Goal: Information Seeking & Learning: Understand process/instructions

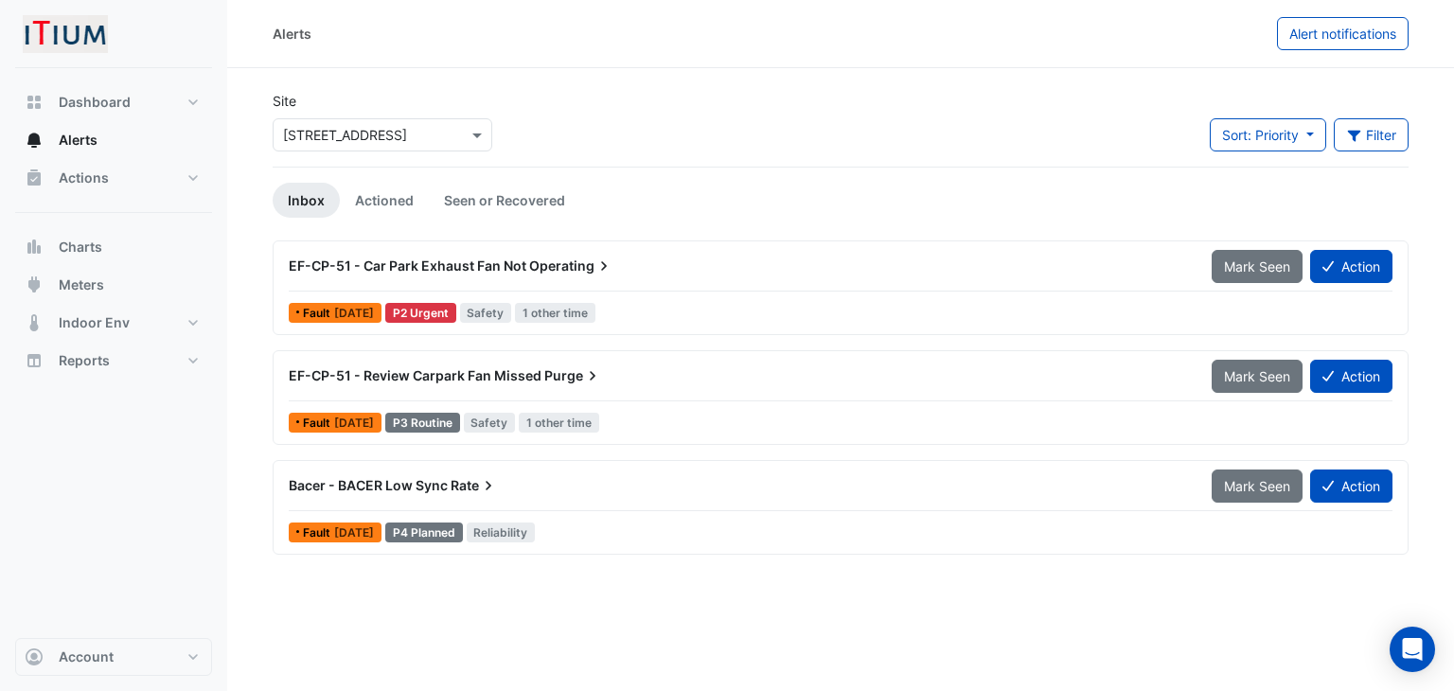
click at [543, 257] on span "Operating" at bounding box center [571, 266] width 84 height 19
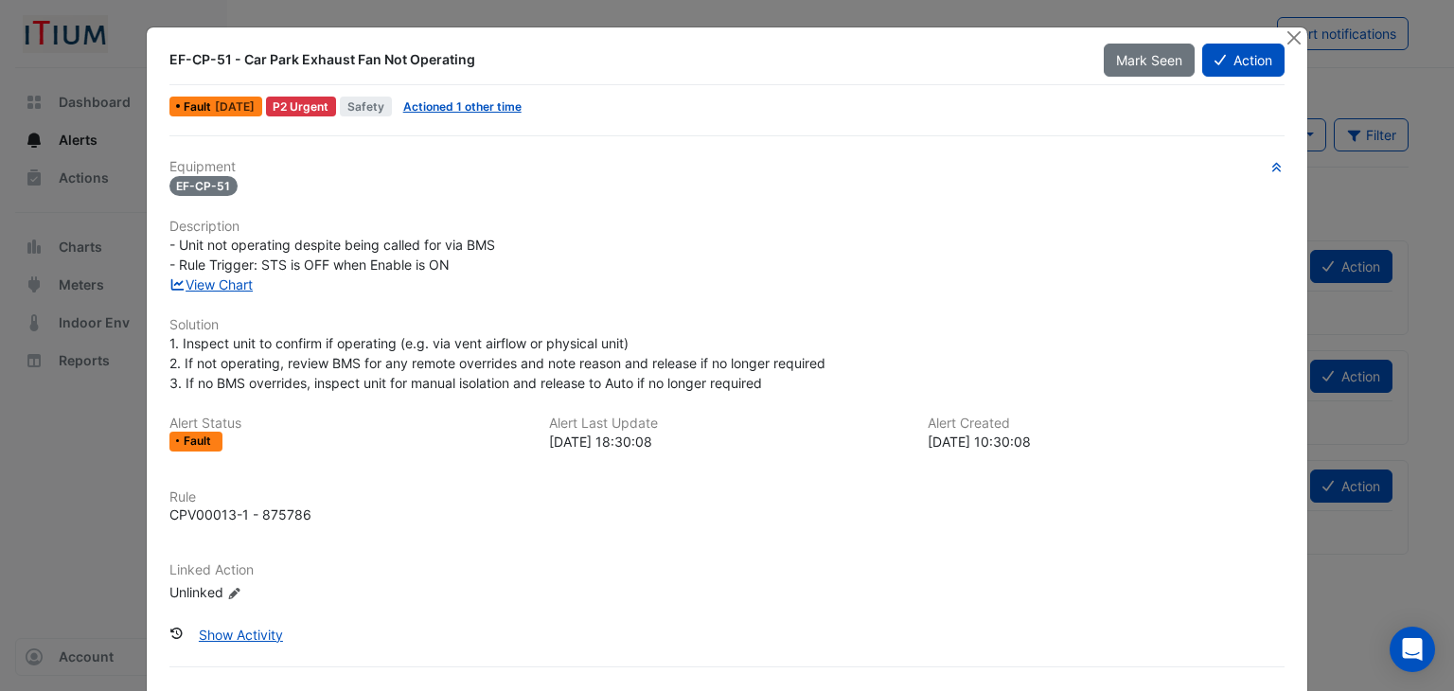
scroll to position [76, 0]
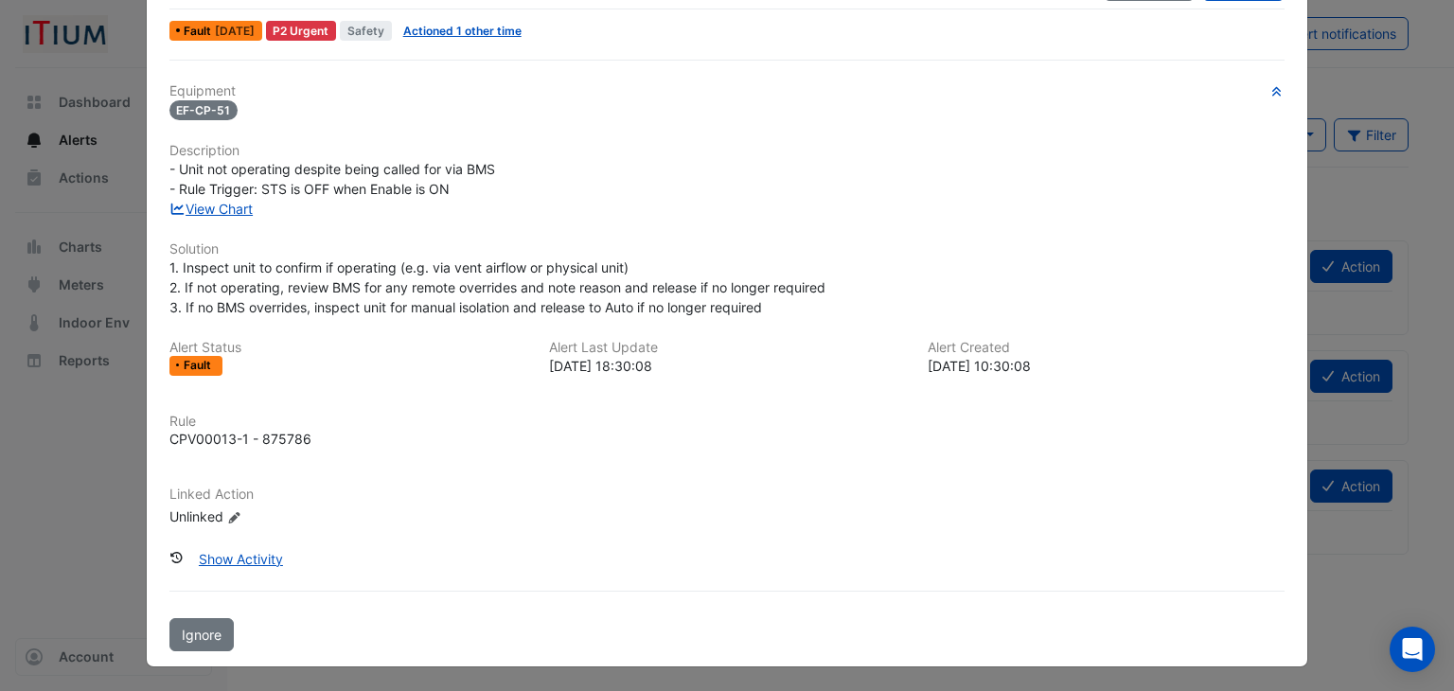
click at [282, 176] on div "- Unit not operating despite being called for via BMS - Rule Trigger: STS is OF…" at bounding box center [727, 179] width 1116 height 40
click at [569, 265] on span "1. Inspect unit to confirm if operating (e.g. via vent airflow or physical unit…" at bounding box center [497, 287] width 656 height 56
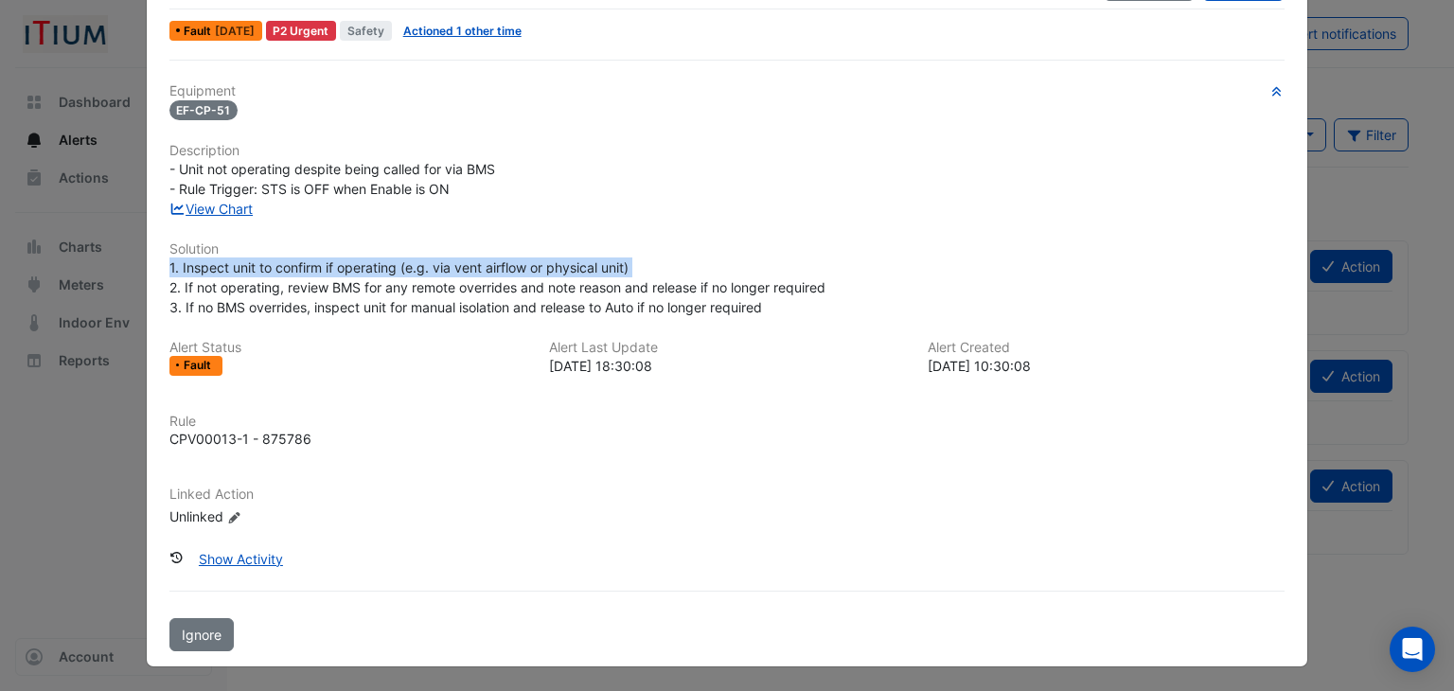
click at [569, 265] on span "1. Inspect unit to confirm if operating (e.g. via vent airflow or physical unit…" at bounding box center [497, 287] width 656 height 56
click at [505, 290] on span "1. Inspect unit to confirm if operating (e.g. via vent airflow or physical unit…" at bounding box center [497, 287] width 656 height 56
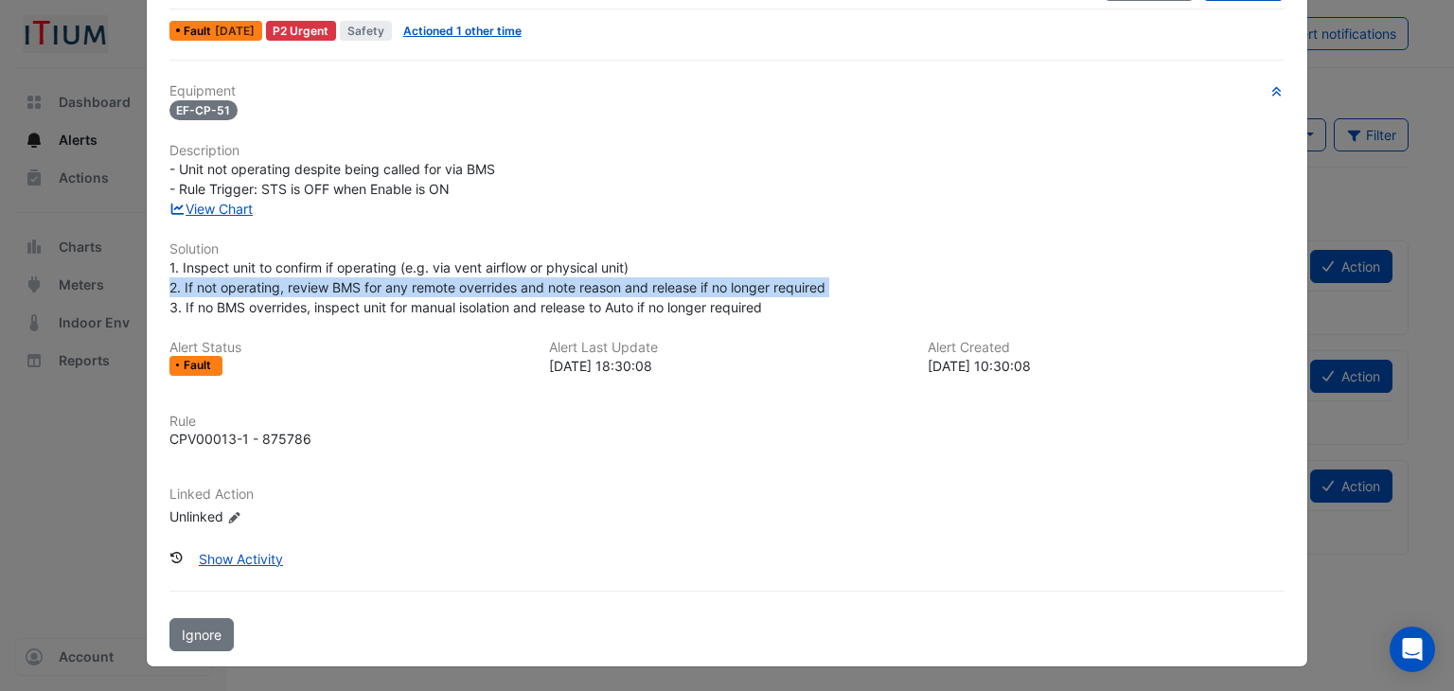
click at [505, 290] on span "1. Inspect unit to confirm if operating (e.g. via vent airflow or physical unit…" at bounding box center [497, 287] width 656 height 56
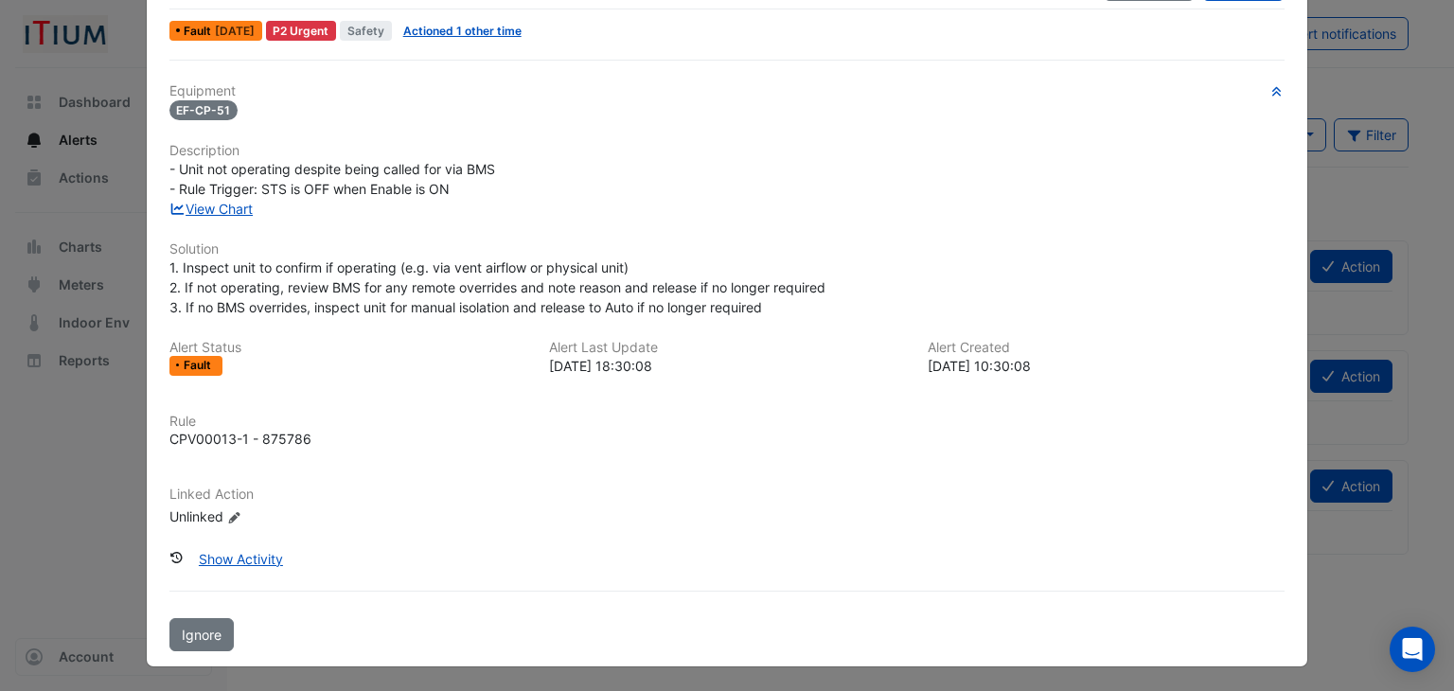
click at [486, 320] on div "Equipment EF-CP-51 Description - Unit not operating despite being called for vi…" at bounding box center [727, 312] width 1116 height 459
click at [491, 308] on span "1. Inspect unit to confirm if operating (e.g. via vent airflow or physical unit…" at bounding box center [497, 287] width 656 height 56
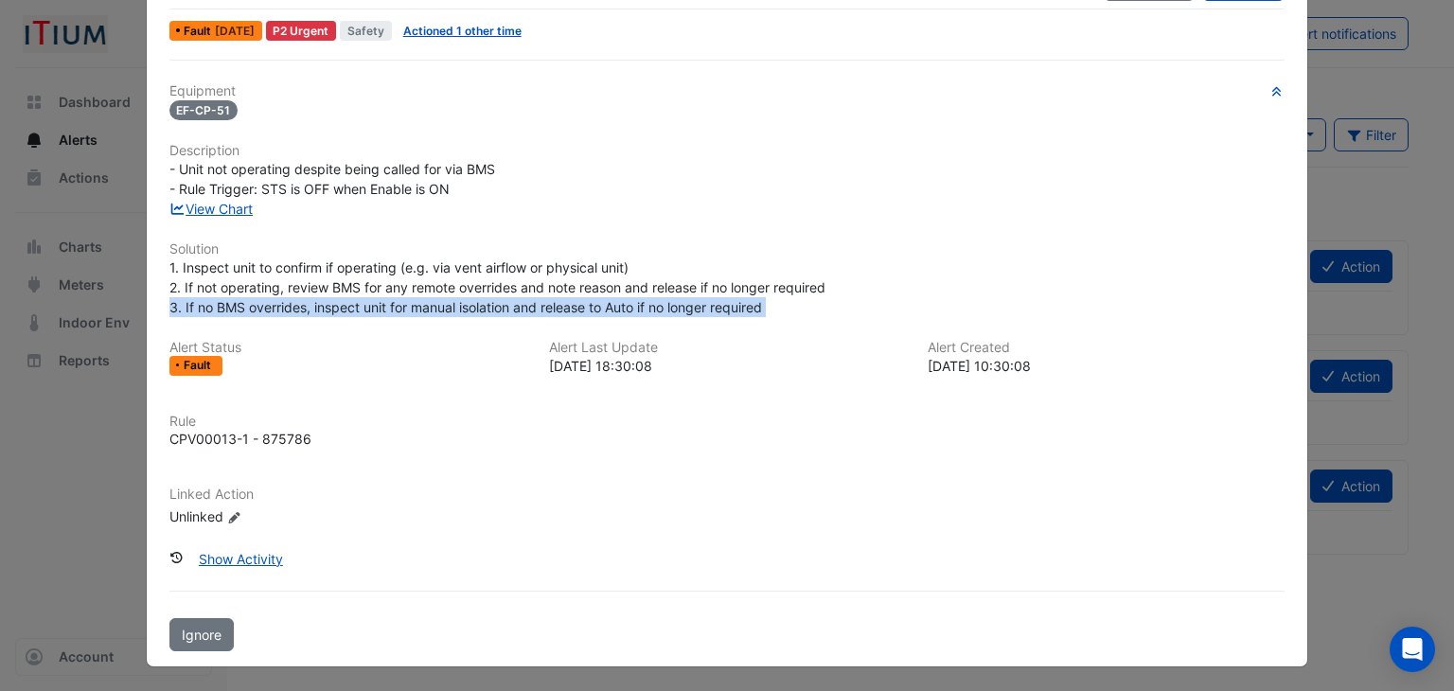
click at [491, 308] on span "1. Inspect unit to confirm if operating (e.g. via vent airflow or physical unit…" at bounding box center [497, 287] width 656 height 56
click at [490, 308] on span "1. Inspect unit to confirm if operating (e.g. via vent airflow or physical unit…" at bounding box center [497, 287] width 656 height 56
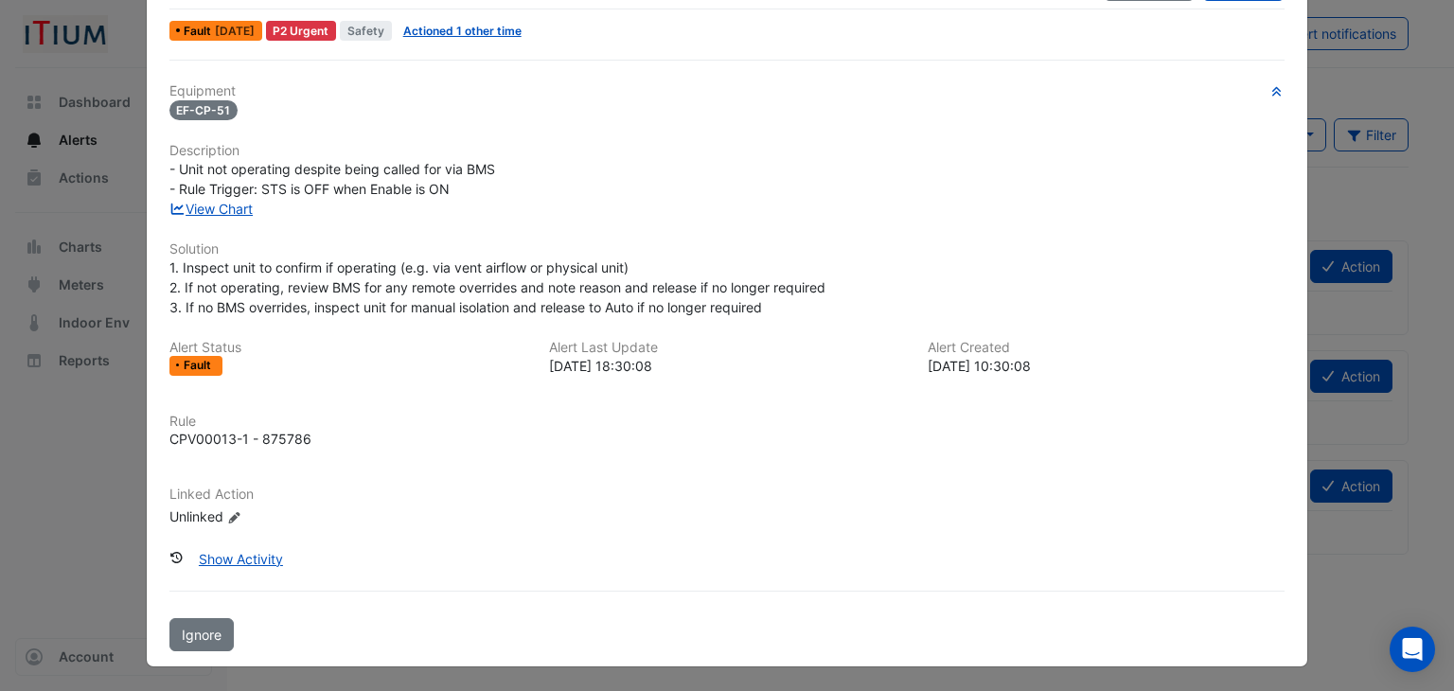
click at [461, 282] on span "1. Inspect unit to confirm if operating (e.g. via vent airflow or physical unit…" at bounding box center [497, 287] width 656 height 56
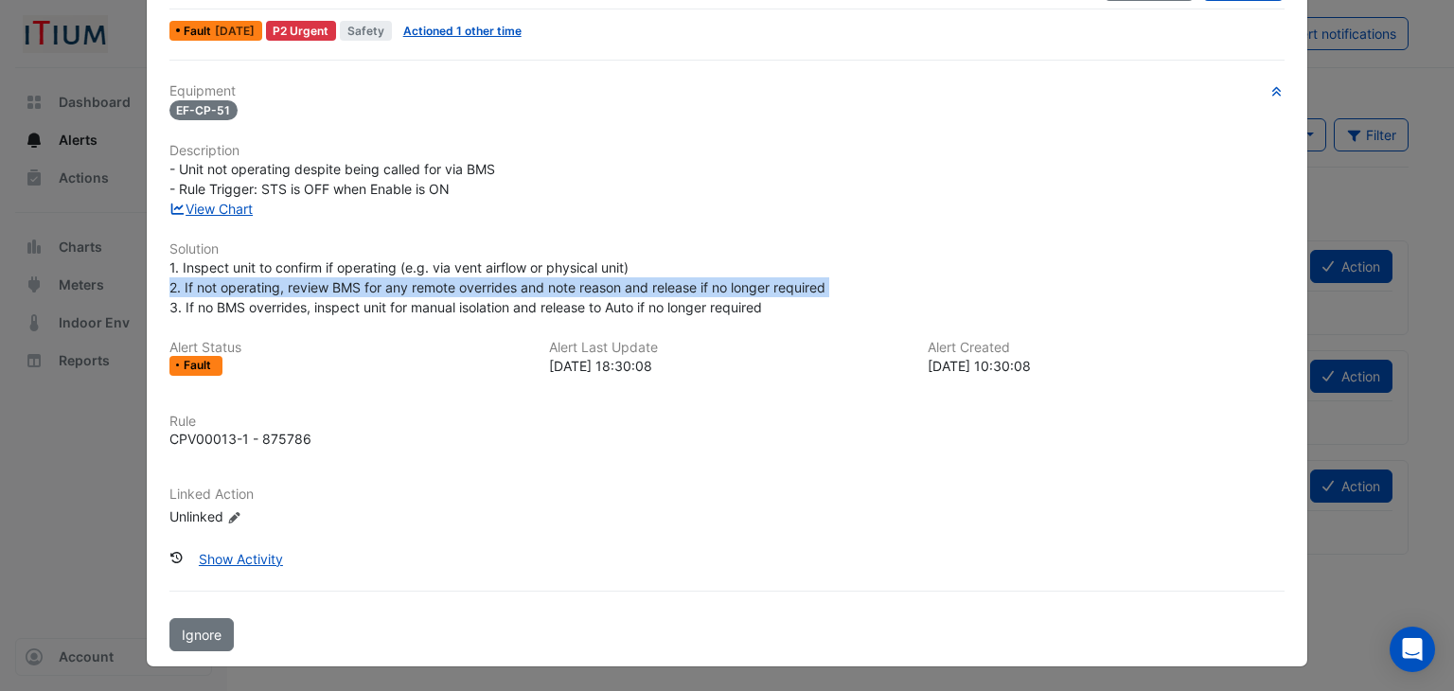
click at [461, 282] on span "1. Inspect unit to confirm if operating (e.g. via vent airflow or physical unit…" at bounding box center [497, 287] width 656 height 56
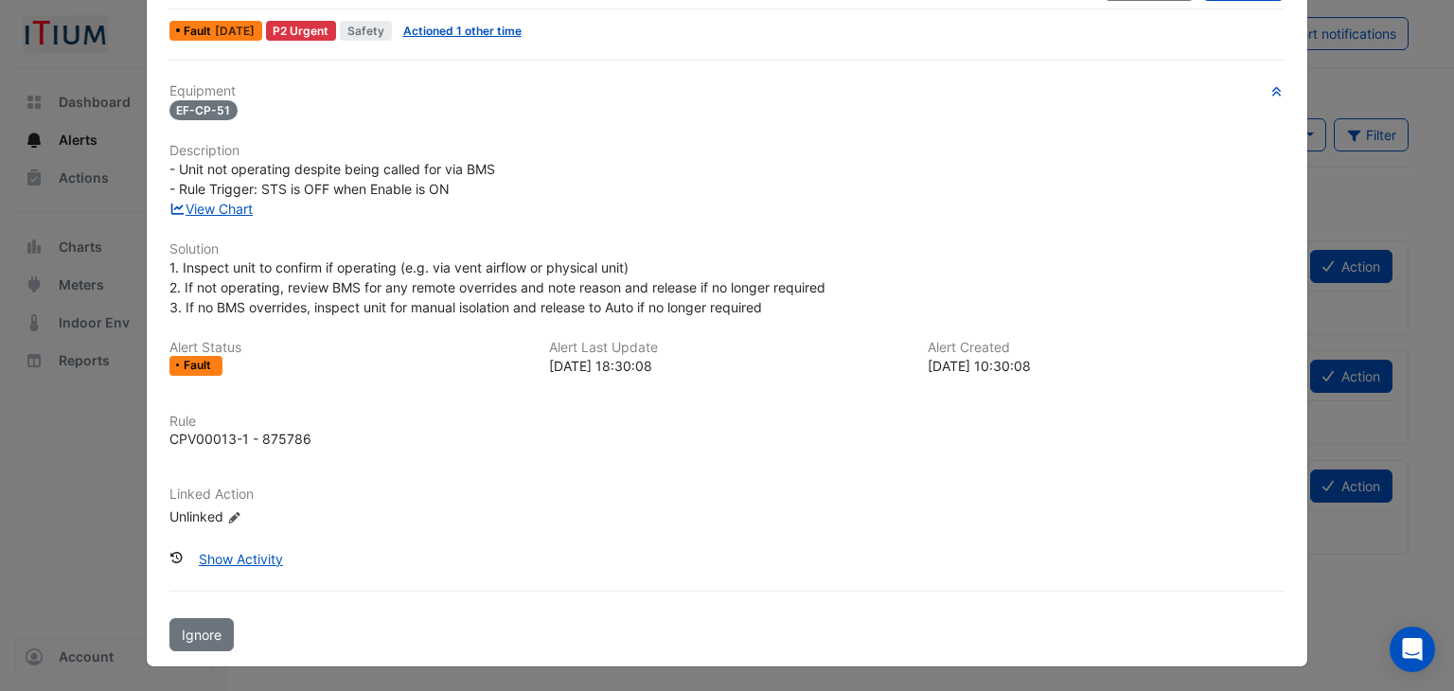
click at [544, 308] on span "1. Inspect unit to confirm if operating (e.g. via vent airflow or physical unit…" at bounding box center [497, 287] width 656 height 56
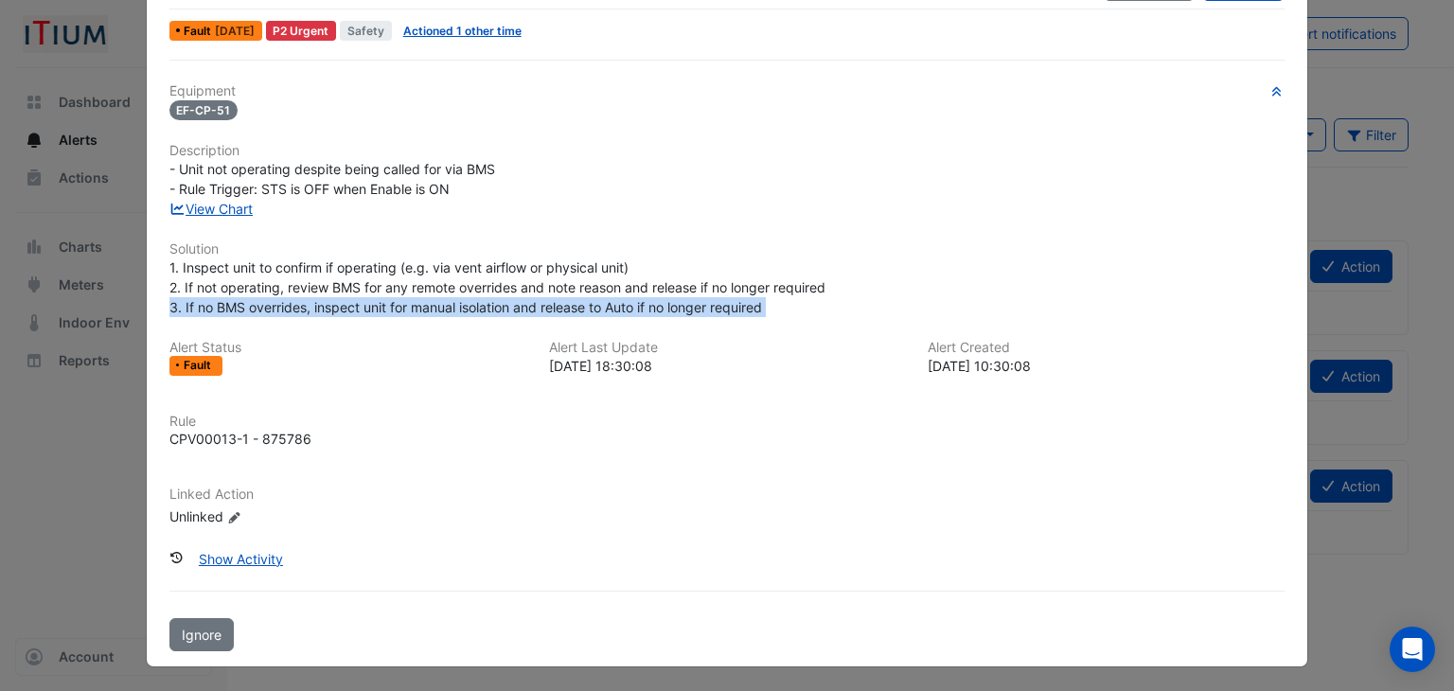
click at [544, 308] on span "1. Inspect unit to confirm if operating (e.g. via vent airflow or physical unit…" at bounding box center [497, 287] width 656 height 56
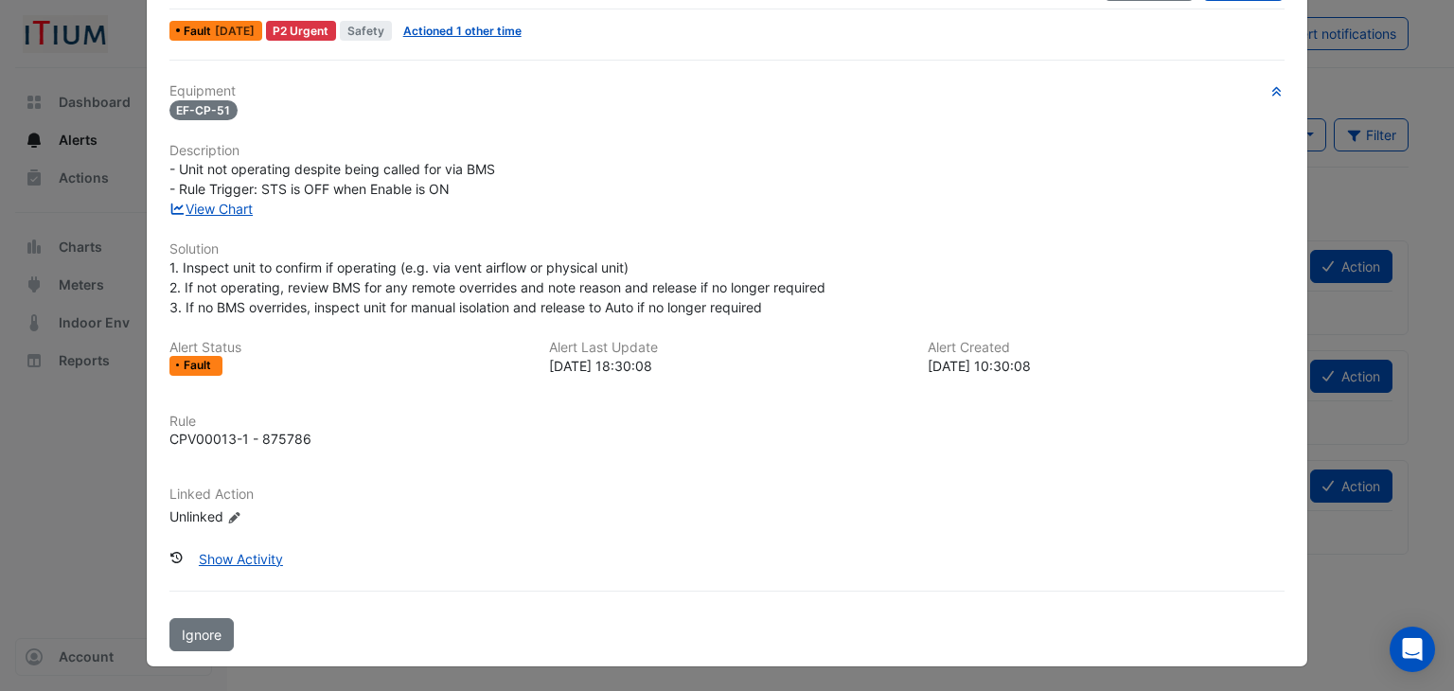
click at [437, 283] on span "1. Inspect unit to confirm if operating (e.g. via vent airflow or physical unit…" at bounding box center [497, 287] width 656 height 56
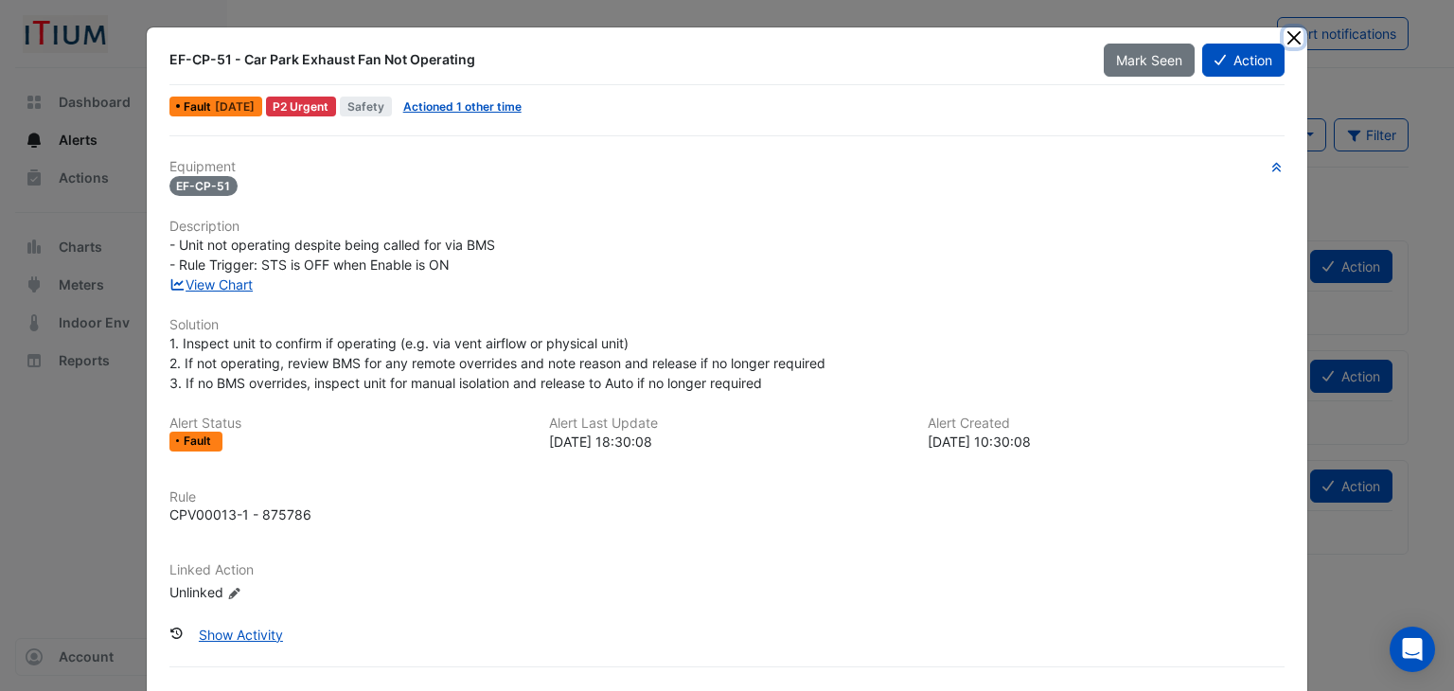
click at [1284, 43] on button "Close" at bounding box center [1294, 37] width 20 height 20
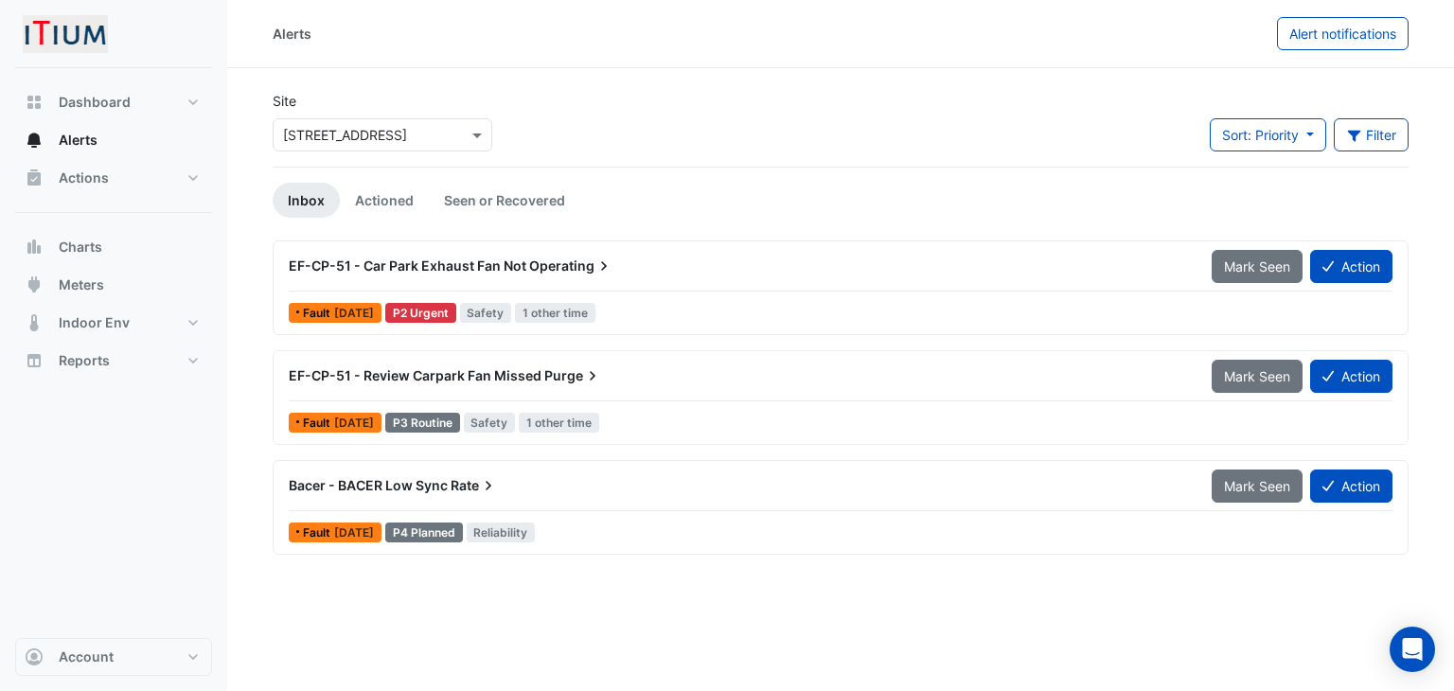
click at [403, 490] on span "Bacer - BACER Low Sync" at bounding box center [368, 485] width 159 height 16
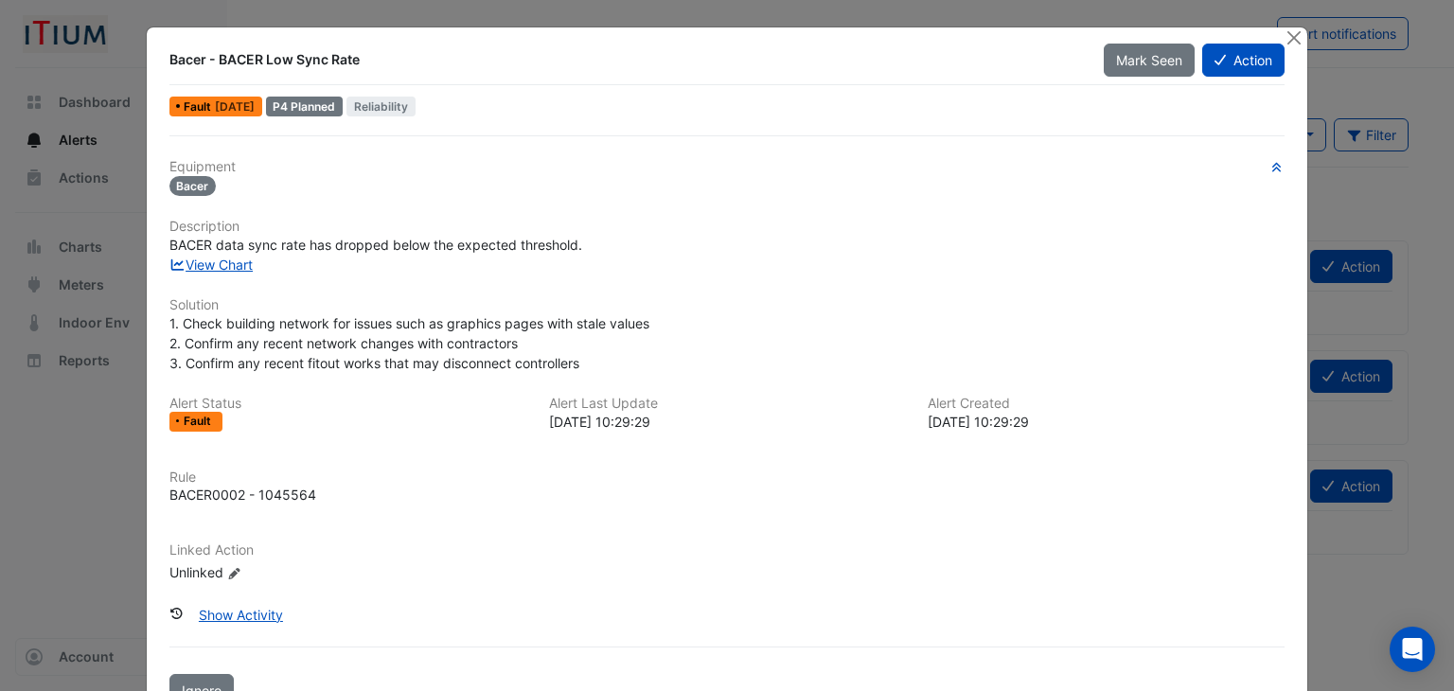
click at [395, 352] on span "1. Check building network for issues such as graphics pages with stale values 2…" at bounding box center [409, 343] width 480 height 56
click at [381, 359] on span "1. Check building network for issues such as graphics pages with stale values 2…" at bounding box center [409, 343] width 480 height 56
click at [1284, 39] on button "Close" at bounding box center [1294, 37] width 20 height 20
